Goal: Task Accomplishment & Management: Manage account settings

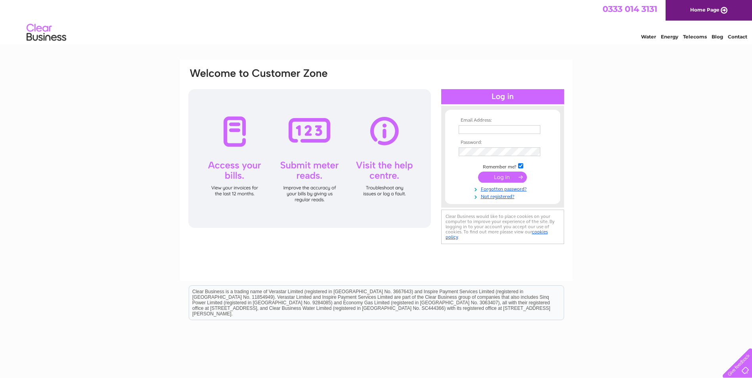
click at [465, 129] on input "text" at bounding box center [499, 129] width 82 height 9
type input "[EMAIL_ADDRESS][DOMAIN_NAME]"
click at [493, 183] on td at bounding box center [502, 177] width 92 height 15
click at [493, 181] on input "submit" at bounding box center [502, 177] width 49 height 11
click at [503, 175] on input "submit" at bounding box center [502, 177] width 49 height 11
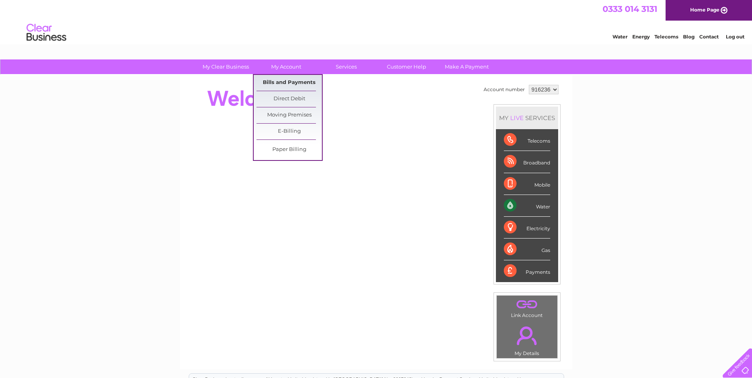
click at [295, 77] on link "Bills and Payments" at bounding box center [288, 83] width 65 height 16
click at [296, 81] on link "Bills and Payments" at bounding box center [288, 83] width 65 height 16
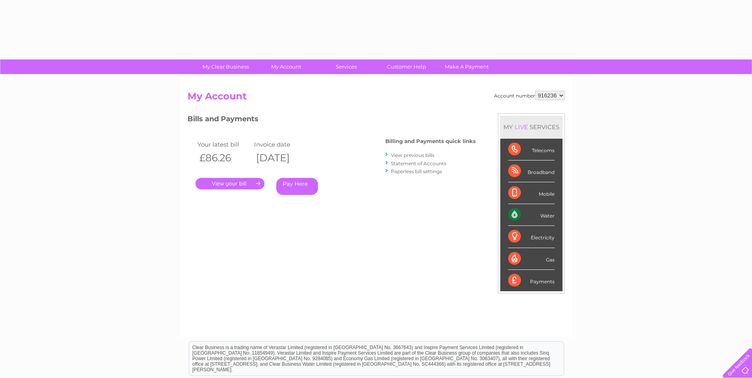
click at [239, 186] on link "." at bounding box center [229, 183] width 69 height 11
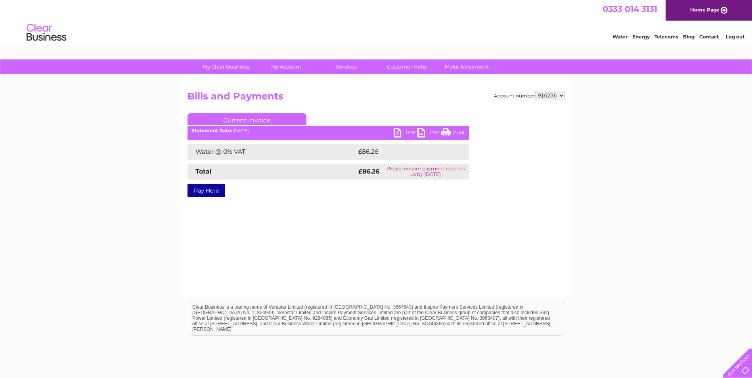
click at [398, 132] on link "PDF" at bounding box center [405, 133] width 24 height 11
click at [742, 38] on link "Log out" at bounding box center [734, 37] width 19 height 6
